Goal: Find contact information: Obtain details needed to contact an individual or organization

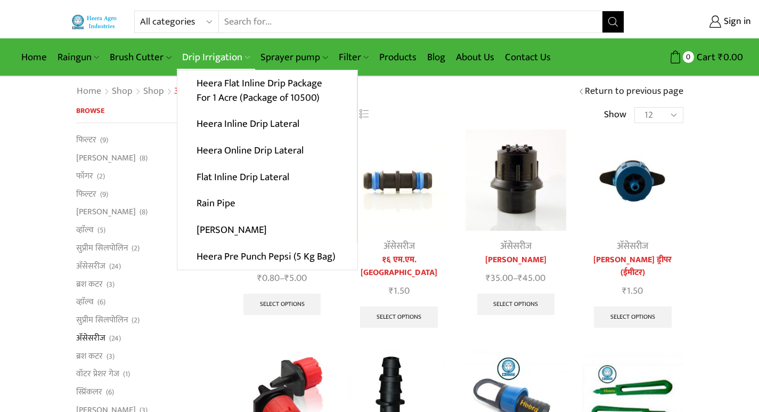
click at [219, 62] on link "Drip Irrigation" at bounding box center [216, 57] width 78 height 25
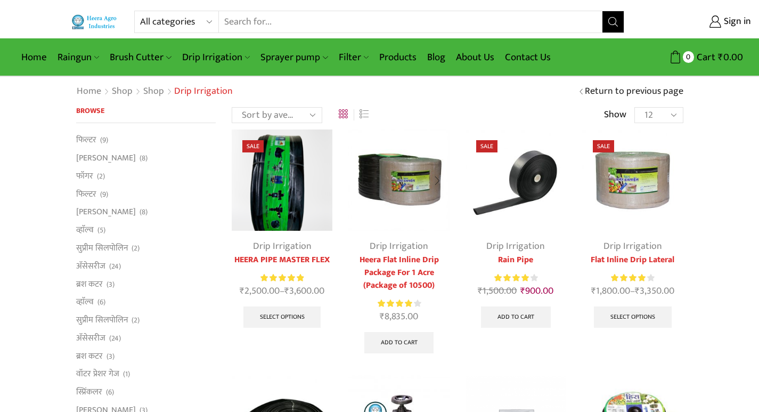
drag, startPoint x: 0, startPoint y: 0, endPoint x: 444, endPoint y: 260, distance: 514.5
click at [444, 260] on link "Heera Flat Inline Drip Package For 1 Acre (Package of 10500)" at bounding box center [398, 272] width 101 height 38
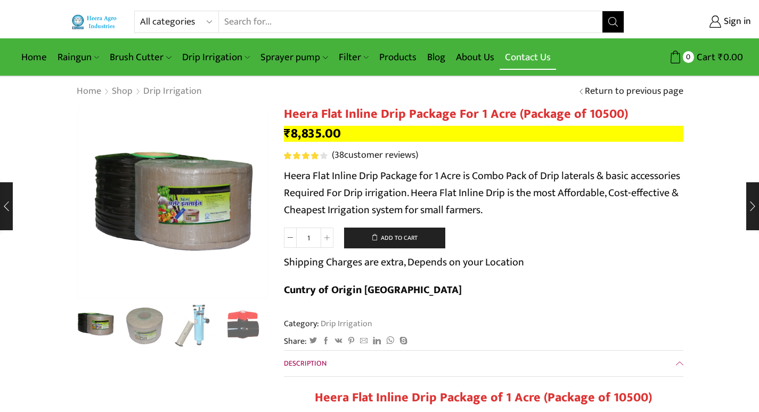
click at [522, 62] on link "Contact Us" at bounding box center [527, 57] width 56 height 25
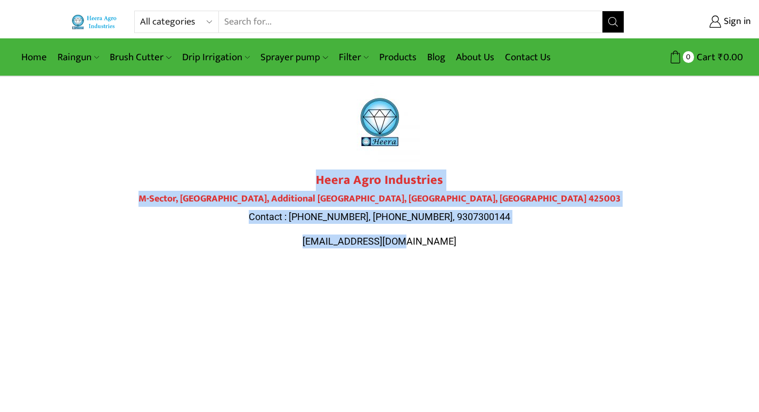
drag, startPoint x: 318, startPoint y: 174, endPoint x: 430, endPoint y: 243, distance: 131.5
click at [430, 243] on div "Heera Agro Industries M-Sector, [GEOGRAPHIC_DATA] Contact : [PHONE_NUMBER], [PH…" at bounding box center [379, 210] width 596 height 75
copy div "Heera Agro Industries M-Sector, [GEOGRAPHIC_DATA] Contact : [PHONE_NUMBER], [PH…"
